Goal: Communication & Community: Participate in discussion

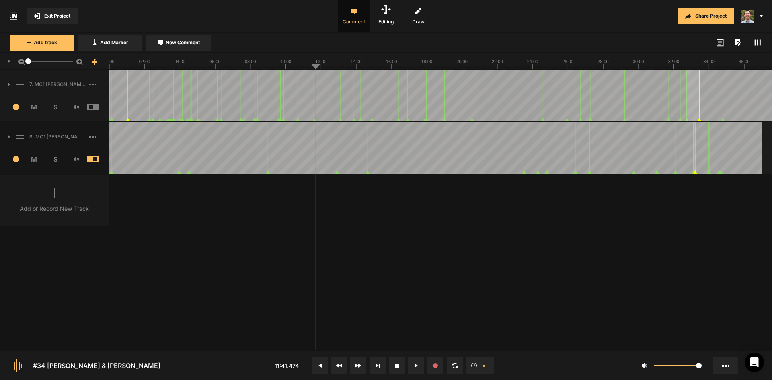
click at [542, 68] on line at bounding box center [542, 67] width 0 height 3
click at [546, 67] on line at bounding box center [546, 67] width 0 height 3
click at [111, 66] on line at bounding box center [111, 67] width 0 height 3
click at [115, 66] on line at bounding box center [115, 67] width 0 height 3
click at [113, 69] on line at bounding box center [113, 67] width 0 height 3
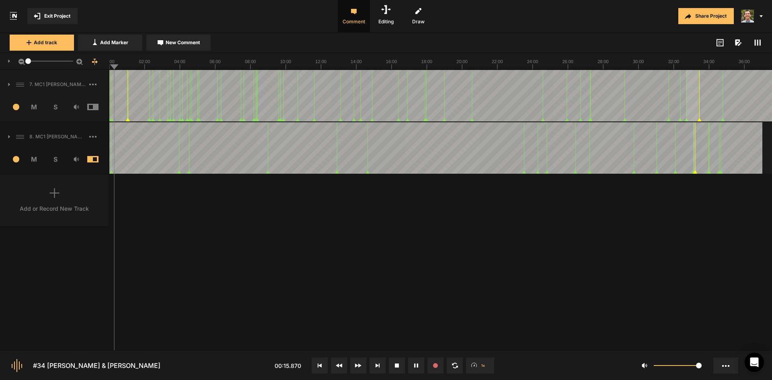
click at [112, 69] on div at bounding box center [440, 61] width 663 height 17
drag, startPoint x: 112, startPoint y: 67, endPoint x: 99, endPoint y: 66, distance: 13.3
click at [97, 67] on nt-ruler "1" at bounding box center [386, 61] width 772 height 17
click at [110, 70] on div at bounding box center [440, 95] width 663 height 51
click at [111, 69] on div at bounding box center [440, 61] width 663 height 17
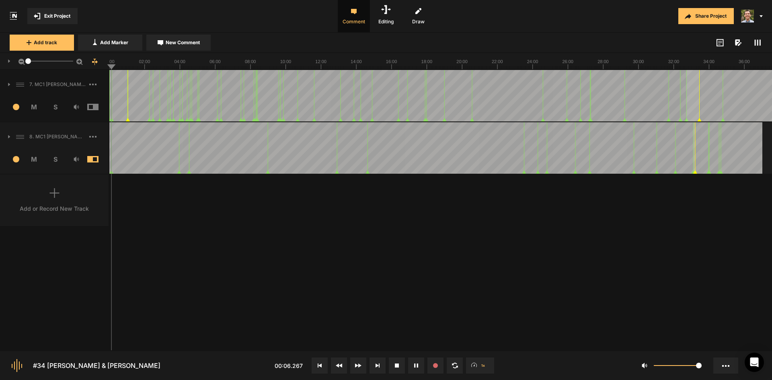
click at [112, 69] on div at bounding box center [440, 61] width 663 height 17
click at [113, 69] on line at bounding box center [113, 67] width 0 height 3
click at [757, 43] on icon at bounding box center [757, 42] width 6 height 6
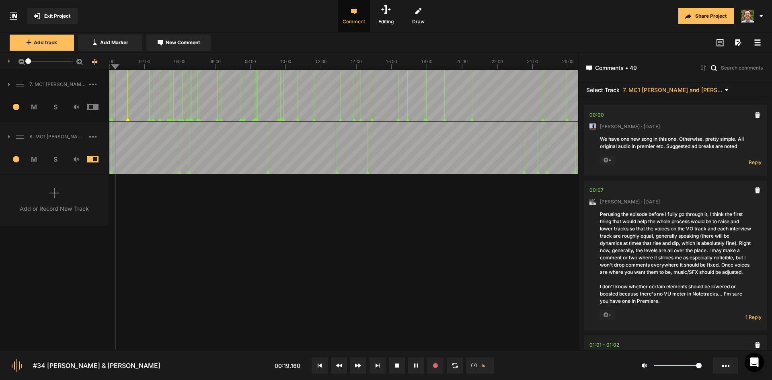
click at [68, 146] on div "8. MC1 [PERSON_NAME] and [PERSON_NAME] Hard Lock Copy 01" at bounding box center [54, 137] width 109 height 26
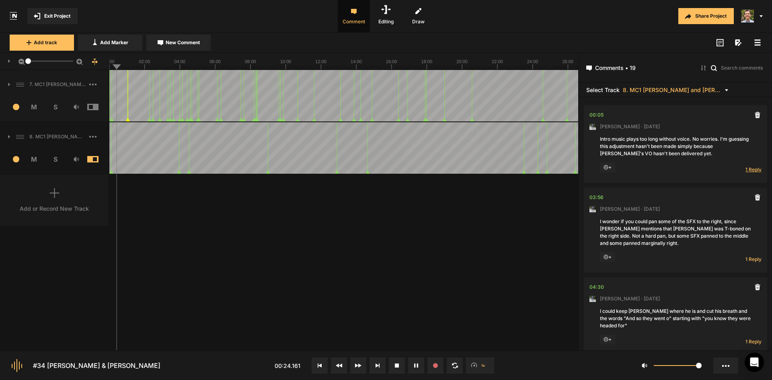
click at [753, 170] on span "1 Reply" at bounding box center [754, 169] width 16 height 7
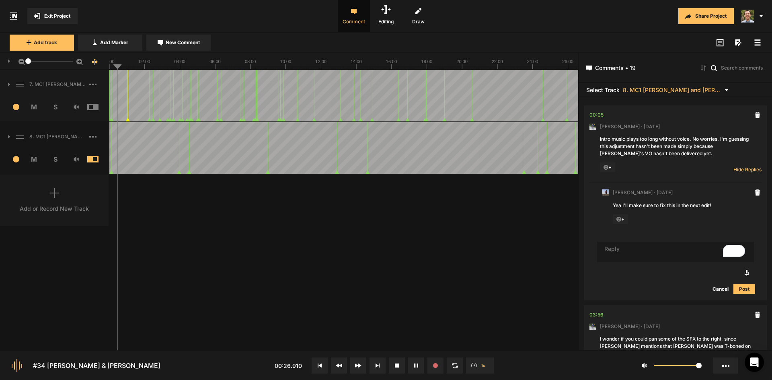
click at [119, 67] on line at bounding box center [119, 67] width 0 height 3
click at [123, 67] on line at bounding box center [123, 67] width 0 height 3
drag, startPoint x: 431, startPoint y: 244, endPoint x: 419, endPoint y: 255, distance: 16.0
click at [431, 246] on div "7. MC1 [PERSON_NAME] and [PERSON_NAME] Hard Lock Copy 01 1 M S Comments 00:00 […" at bounding box center [289, 210] width 578 height 280
click at [115, 64] on rect at bounding box center [440, 61] width 663 height 16
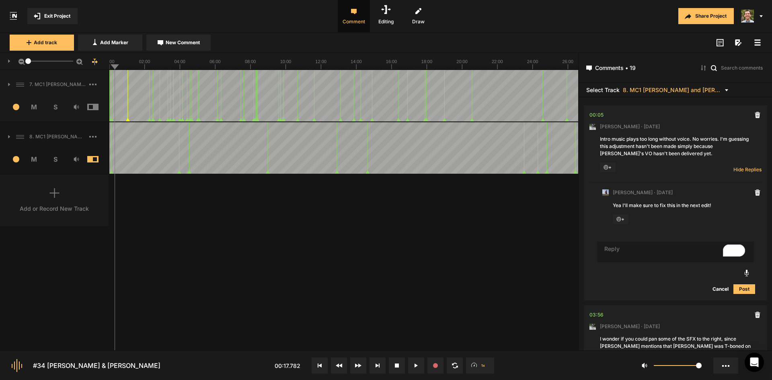
click at [112, 66] on icon at bounding box center [440, 61] width 663 height 16
click at [247, 294] on div "7. MC1 [PERSON_NAME] and [PERSON_NAME] Hard Lock Copy 01 1 M S Comments 00:00 […" at bounding box center [289, 210] width 578 height 280
click at [352, 283] on div "7. MC1 [PERSON_NAME] and [PERSON_NAME] Hard Lock Copy 01 1 M S Comments 00:00 […" at bounding box center [289, 210] width 578 height 280
click at [113, 152] on div at bounding box center [440, 147] width 663 height 51
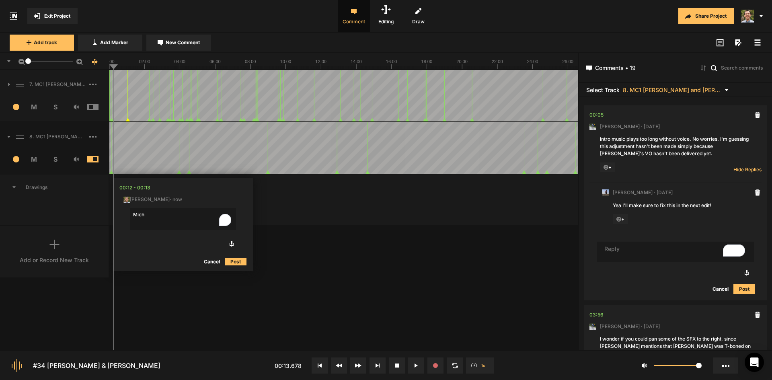
type textarea "Mich"
click at [212, 260] on button "Cancel" at bounding box center [212, 262] width 26 height 10
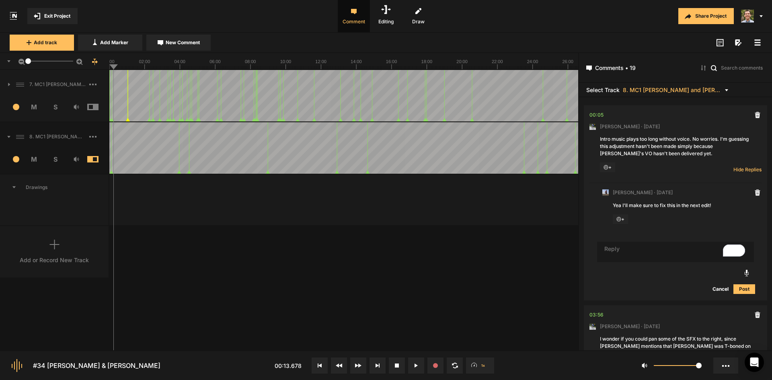
drag, startPoint x: 142, startPoint y: 232, endPoint x: 130, endPoint y: 222, distance: 15.4
click at [142, 232] on div "7. MC1 [PERSON_NAME] and [PERSON_NAME] Hard Lock Copy 01 1 M S Comments 00:00 […" at bounding box center [289, 210] width 578 height 280
click at [113, 194] on div at bounding box center [440, 192] width 663 height 34
click at [171, 41] on span "New Comment" at bounding box center [183, 42] width 34 height 7
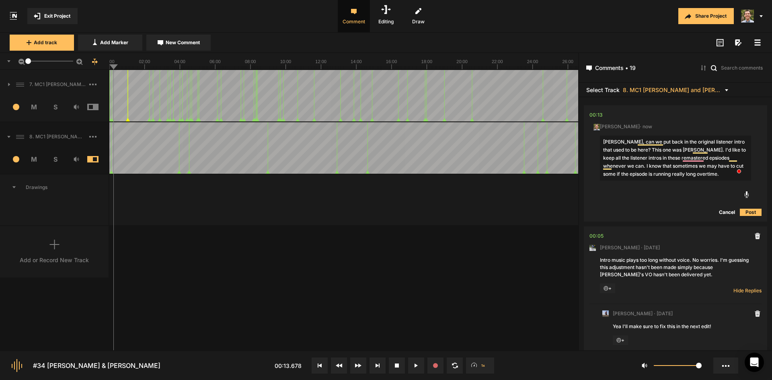
type textarea "[PERSON_NAME], can we put back in the original listener intro that used to be h…"
click at [750, 211] on button "Post" at bounding box center [751, 212] width 22 height 10
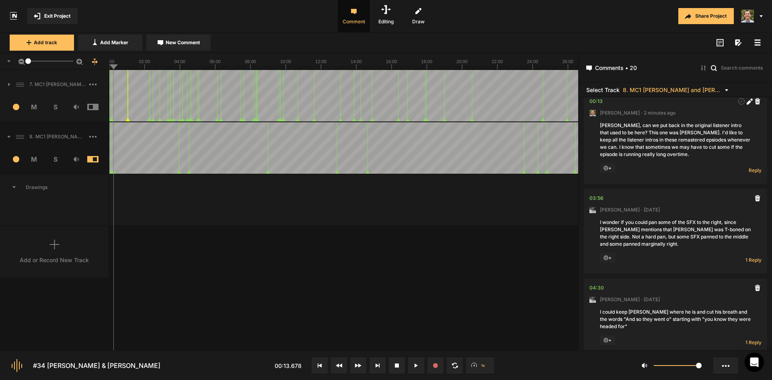
click at [425, 244] on div "7. MC1 [PERSON_NAME] and [PERSON_NAME] Hard Lock Copy 01 1 M S Comments 00:00 […" at bounding box center [289, 210] width 578 height 280
